Goal: Contribute content: Add original content to the website for others to see

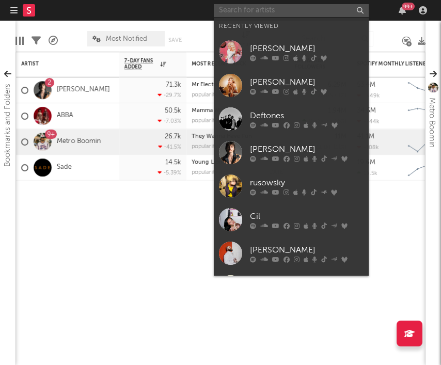
click at [297, 12] on input "text" at bounding box center [291, 10] width 155 height 13
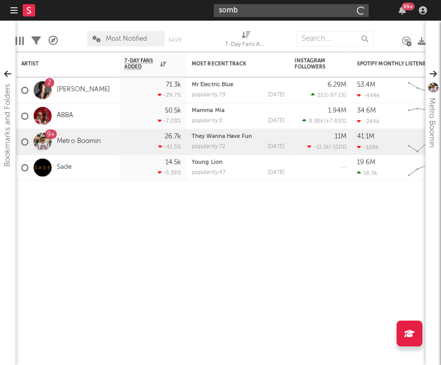
type input "sombr"
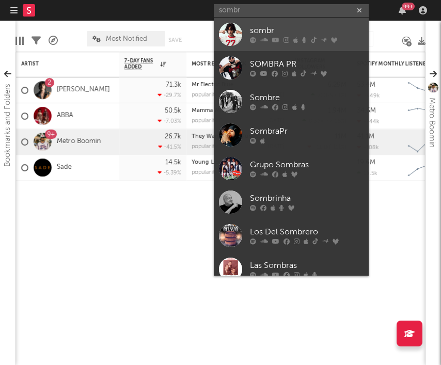
click at [294, 27] on div "sombr" at bounding box center [307, 31] width 114 height 12
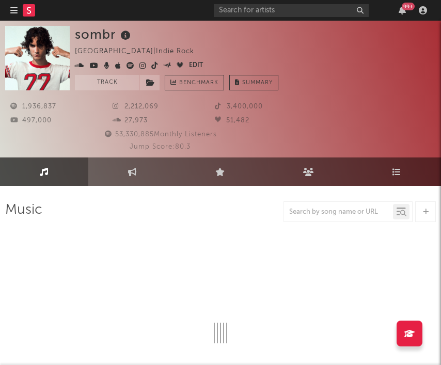
select select "6m"
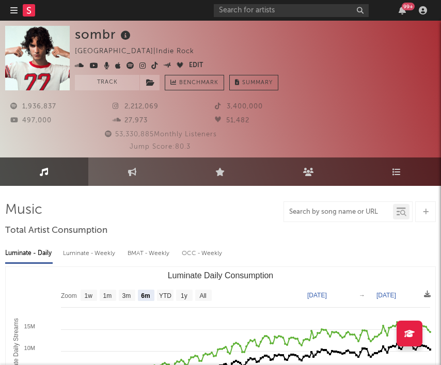
click at [321, 214] on input "text" at bounding box center [338, 212] width 109 height 8
paste input "[URL][DOMAIN_NAME]"
type input "[URL][DOMAIN_NAME]"
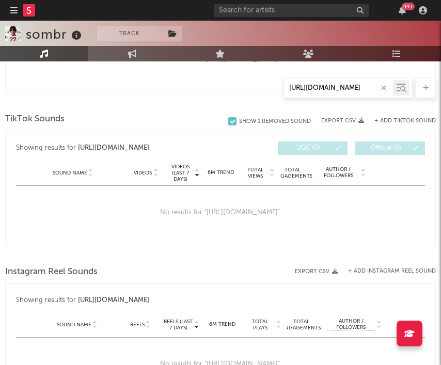
scroll to position [547, 0]
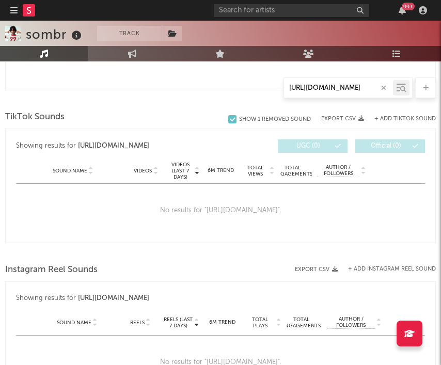
click at [381, 89] on icon "button" at bounding box center [383, 88] width 5 height 7
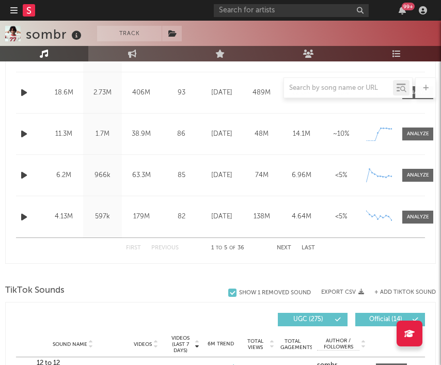
click at [386, 117] on div "Name 12 to 12 Copyright © 2025 SMB Music LLC under exclusive license to Warner …" at bounding box center [220, 134] width 409 height 41
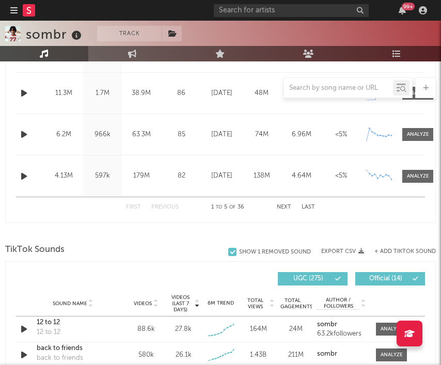
scroll to position [669, 0]
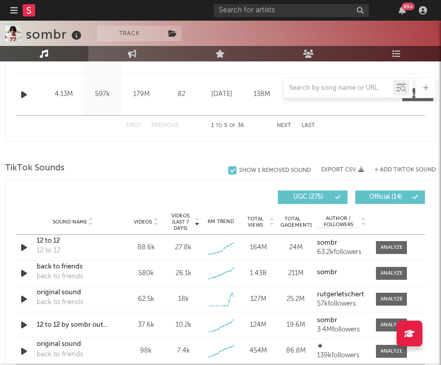
click at [390, 172] on button "+ Add TikTok Sound" at bounding box center [404, 170] width 61 height 6
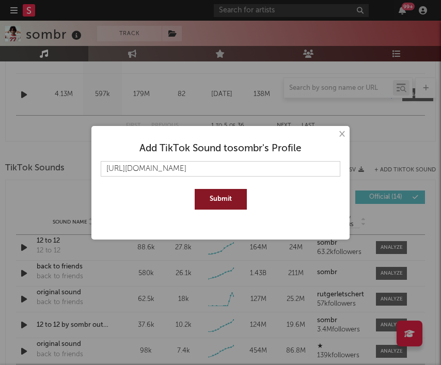
type input "[URL][DOMAIN_NAME]"
click at [220, 194] on button "Submit" at bounding box center [221, 199] width 52 height 21
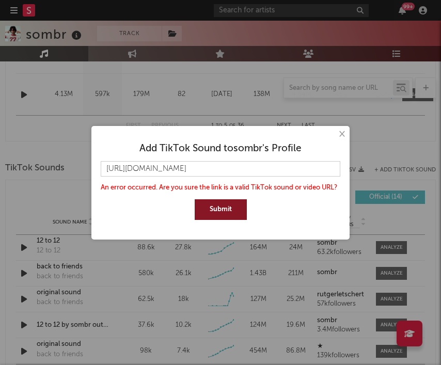
click at [344, 138] on button "×" at bounding box center [340, 134] width 11 height 11
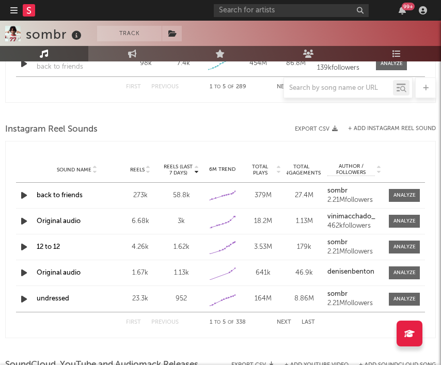
scroll to position [956, 0]
click at [404, 126] on div "Instagram Reel Sounds Export CSV + Add Instagram Reel Sound Reels (last 7 days)…" at bounding box center [220, 229] width 430 height 217
click at [377, 128] on button "+ Add Instagram Reel Sound" at bounding box center [392, 129] width 88 height 6
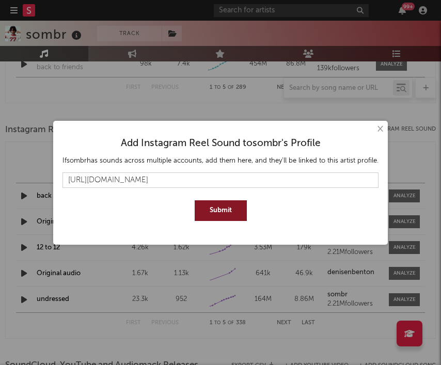
type input "[URL][DOMAIN_NAME]"
click at [212, 210] on button "Submit" at bounding box center [221, 210] width 52 height 21
click at [374, 126] on button "×" at bounding box center [379, 128] width 11 height 11
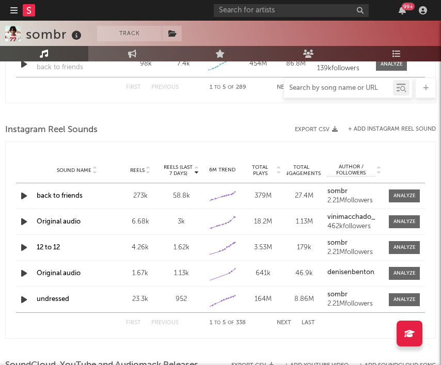
click at [310, 86] on input "text" at bounding box center [338, 88] width 109 height 8
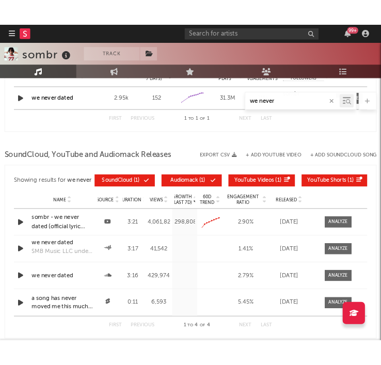
scroll to position [791, 0]
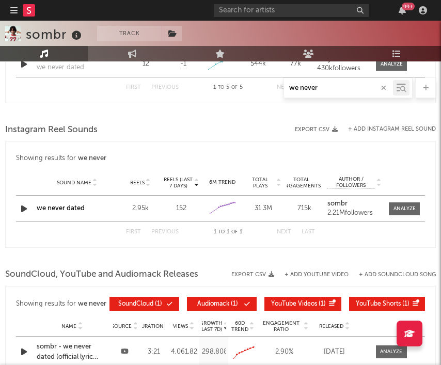
type input "we never"
click at [77, 206] on link "we never dated" at bounding box center [61, 208] width 48 height 7
